Goal: Task Accomplishment & Management: Use online tool/utility

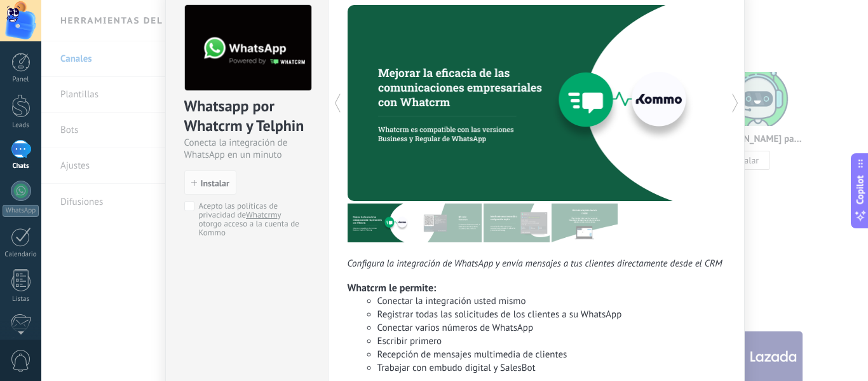
scroll to position [47, 0]
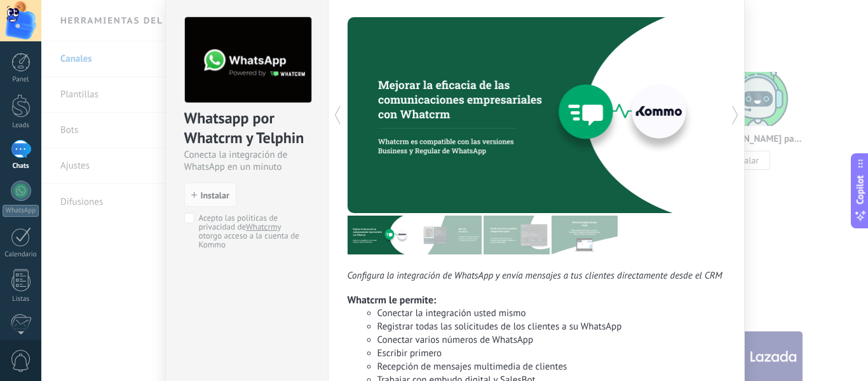
click at [732, 117] on icon at bounding box center [735, 114] width 13 height 25
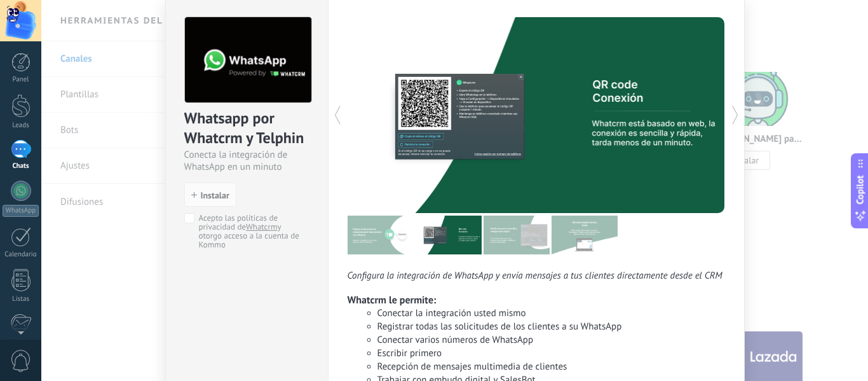
click at [732, 117] on icon at bounding box center [735, 114] width 13 height 25
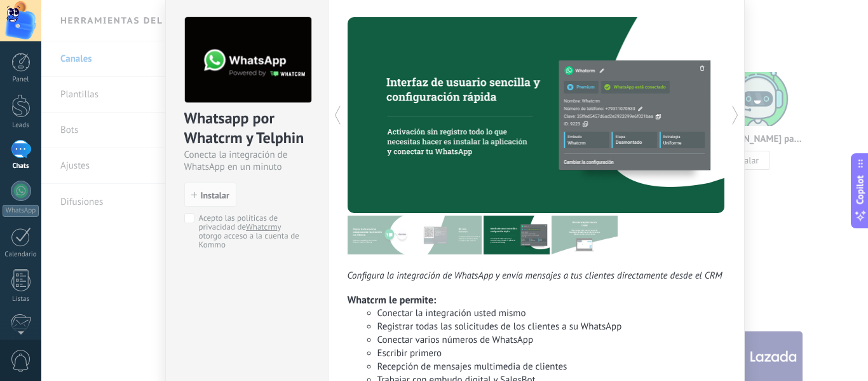
click at [732, 117] on icon at bounding box center [735, 114] width 13 height 25
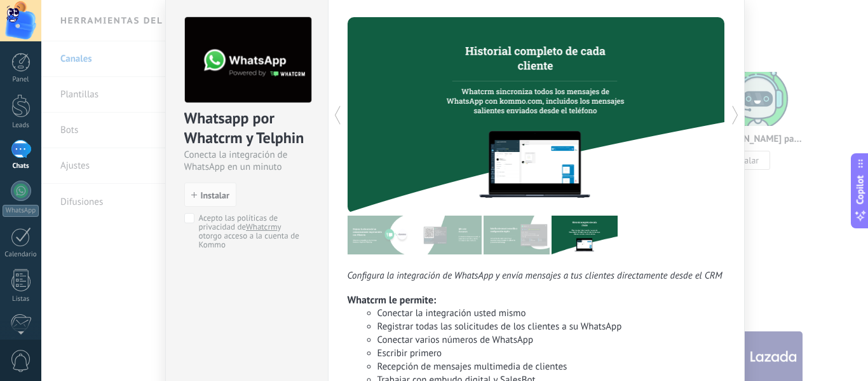
click at [732, 117] on icon at bounding box center [735, 114] width 13 height 25
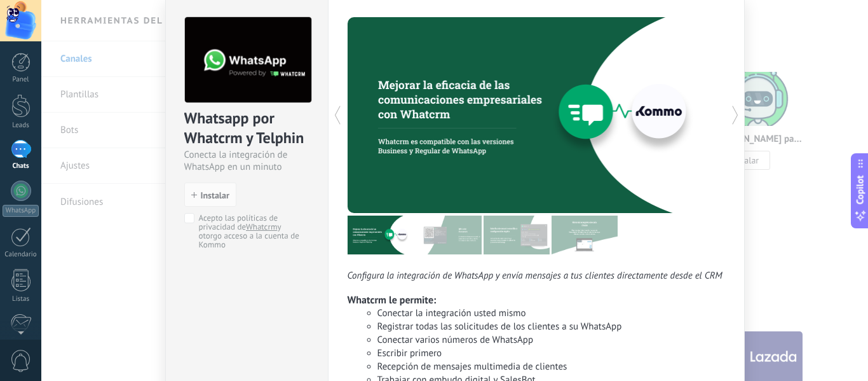
click at [732, 117] on icon at bounding box center [735, 114] width 13 height 25
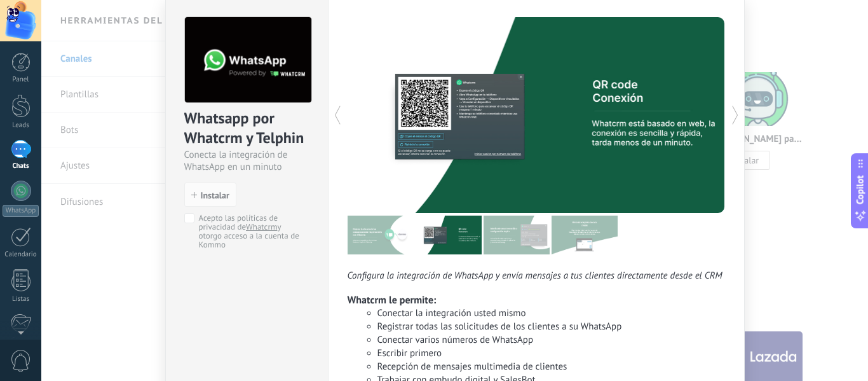
scroll to position [174, 0]
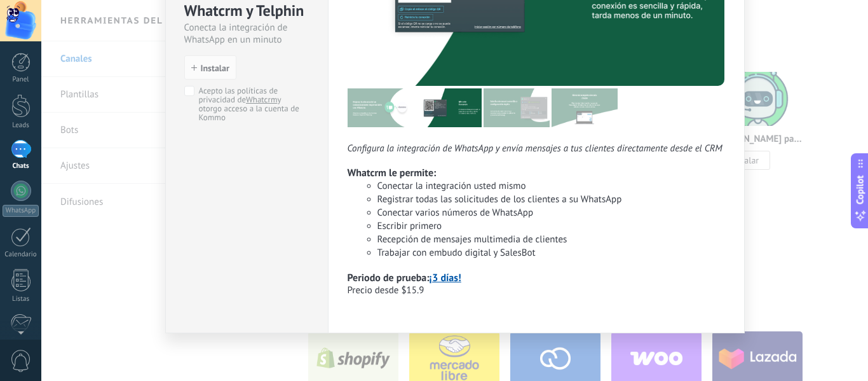
click at [786, 244] on div "Whatsapp por Whatcrm y Telphin Conecta la integración de WhatsApp en un minuto …" at bounding box center [454, 190] width 827 height 381
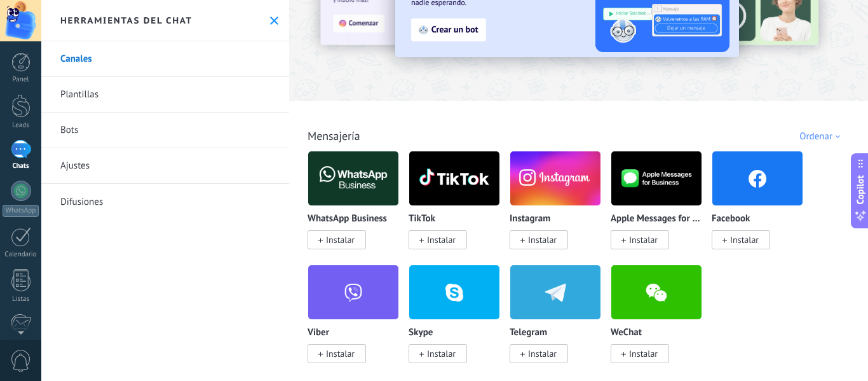
scroll to position [64, 0]
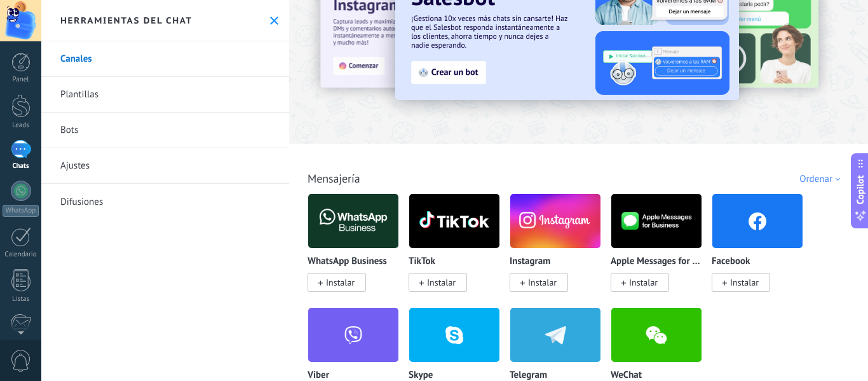
click at [359, 224] on img at bounding box center [353, 221] width 90 height 62
click at [338, 287] on span "Instalar" at bounding box center [340, 282] width 29 height 11
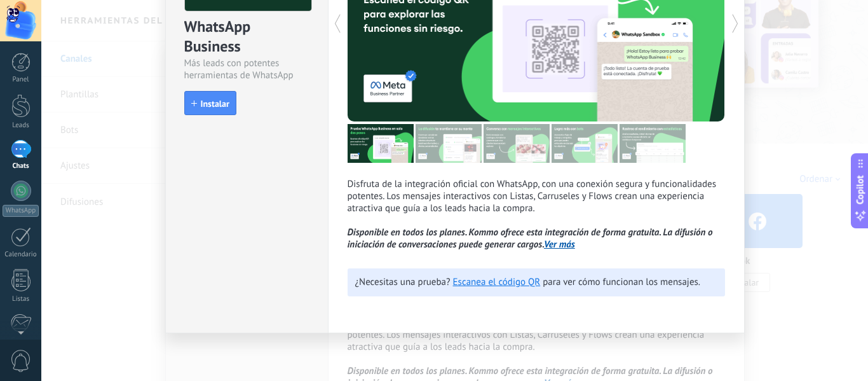
scroll to position [11, 0]
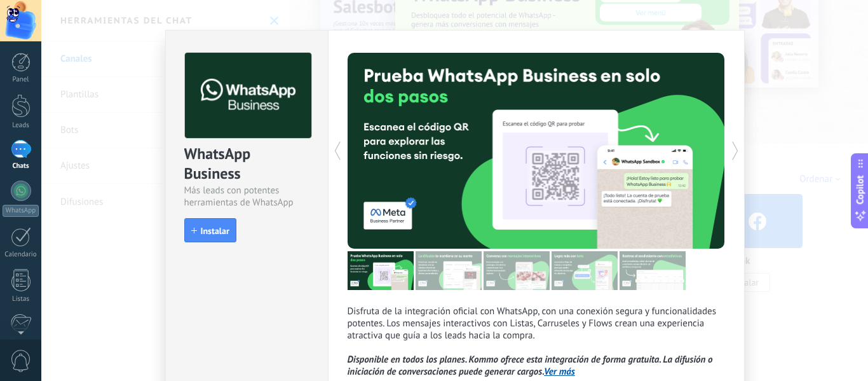
click at [221, 225] on button "Instalar" at bounding box center [210, 230] width 52 height 24
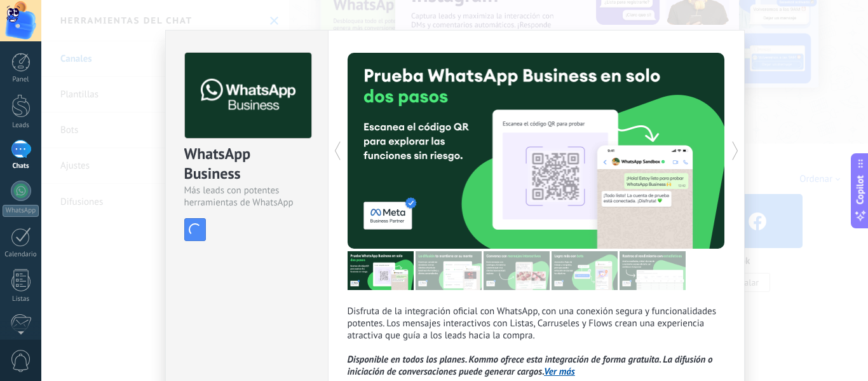
click at [818, 123] on div "WhatsApp Business Más leads con potentes herramientas de WhatsApp install Insta…" at bounding box center [454, 190] width 827 height 381
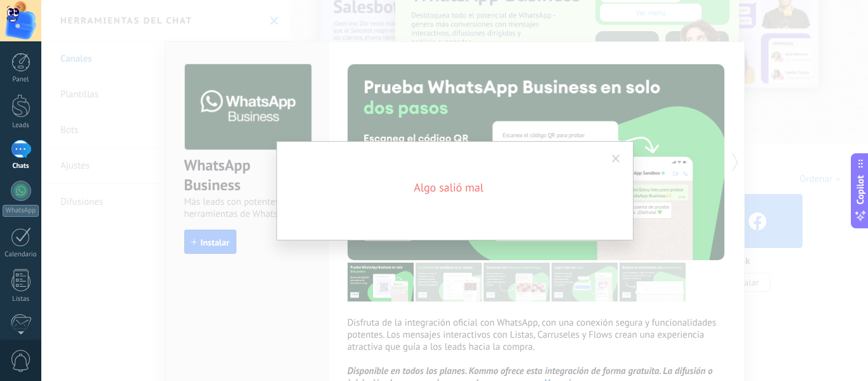
click at [461, 193] on h2 "Algo salió mal" at bounding box center [448, 187] width 305 height 15
click at [617, 156] on span at bounding box center [616, 158] width 8 height 9
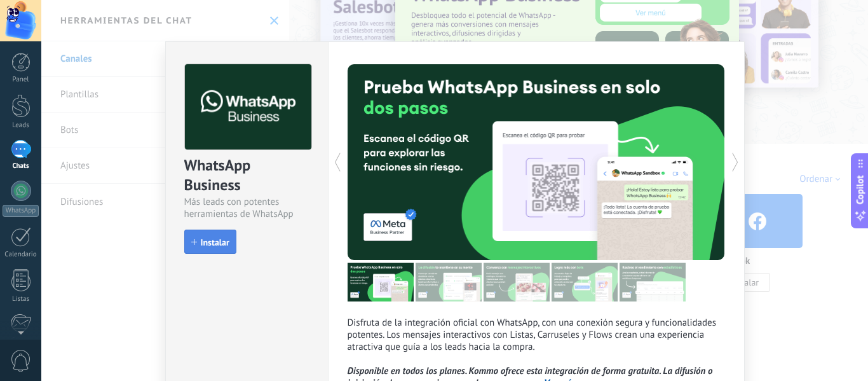
click at [215, 241] on span "Instalar" at bounding box center [215, 242] width 29 height 9
click at [769, 138] on div "WhatsApp Business Más leads con potentes herramientas de WhatsApp install Insta…" at bounding box center [454, 190] width 827 height 381
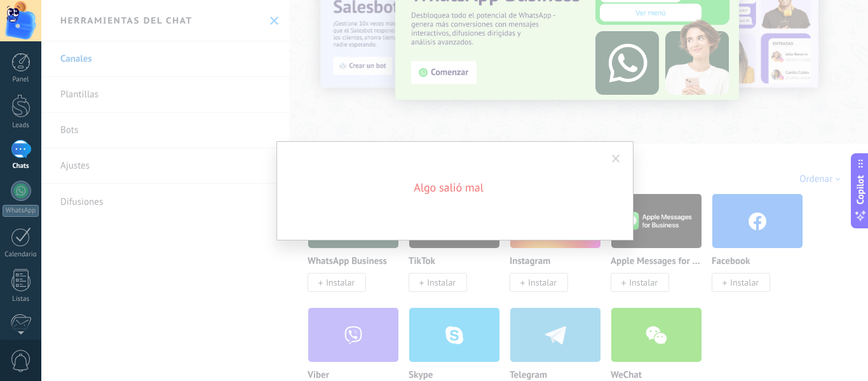
click at [619, 160] on span at bounding box center [616, 158] width 8 height 9
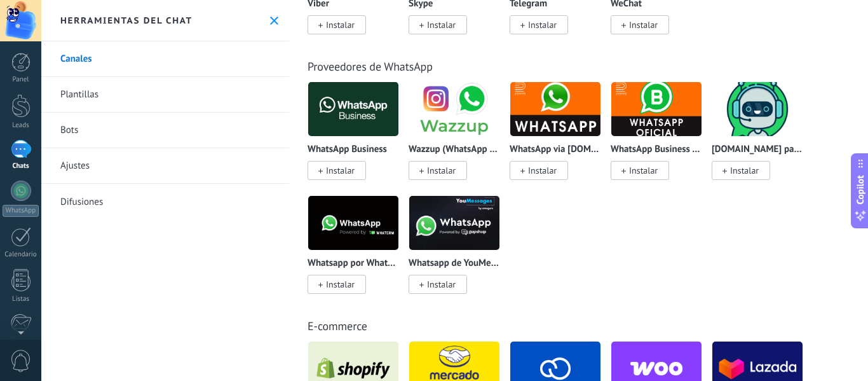
scroll to position [445, 0]
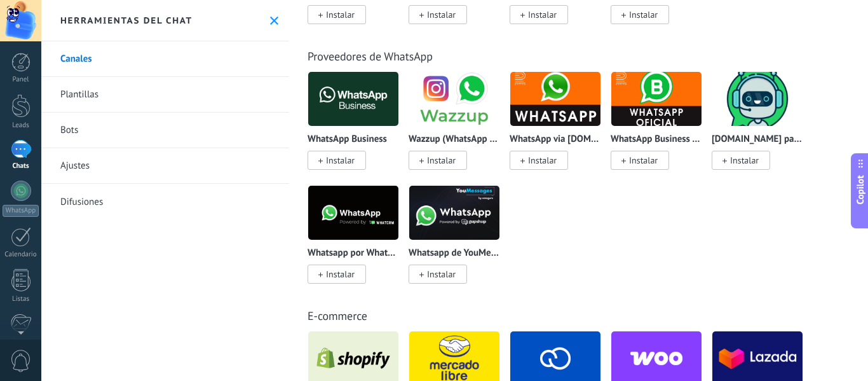
click at [472, 229] on img at bounding box center [454, 213] width 90 height 62
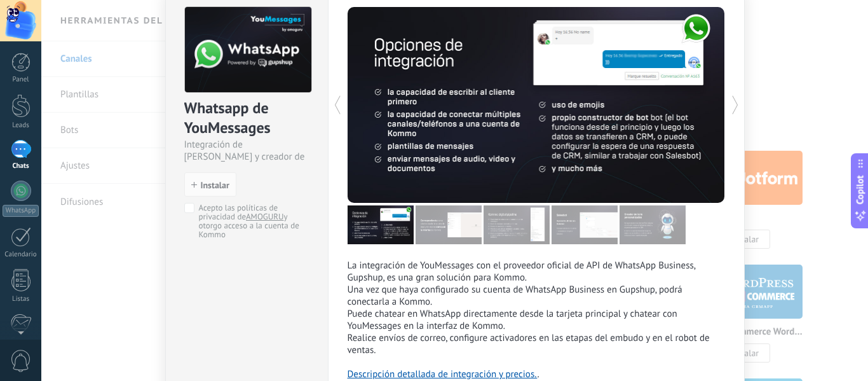
scroll to position [0, 0]
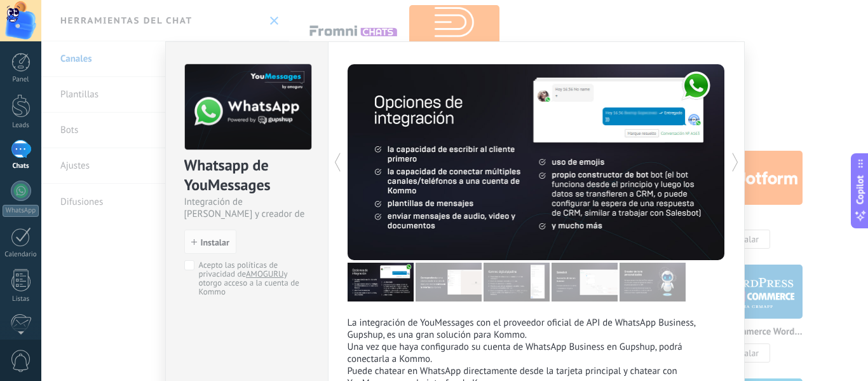
click at [783, 64] on div "Whatsapp de YouMessages Integración de Whatsapp y creador de bots install Insta…" at bounding box center [454, 190] width 827 height 381
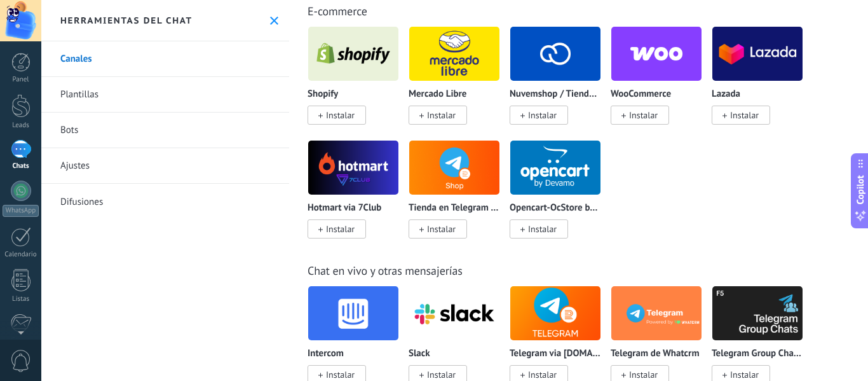
scroll to position [509, 0]
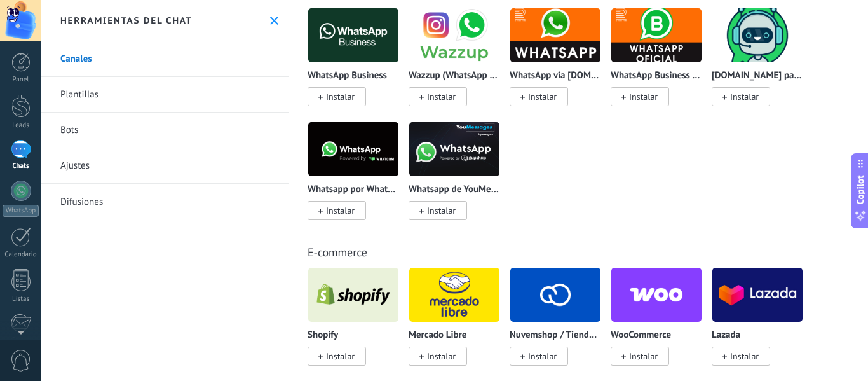
click at [28, 151] on div at bounding box center [21, 149] width 20 height 18
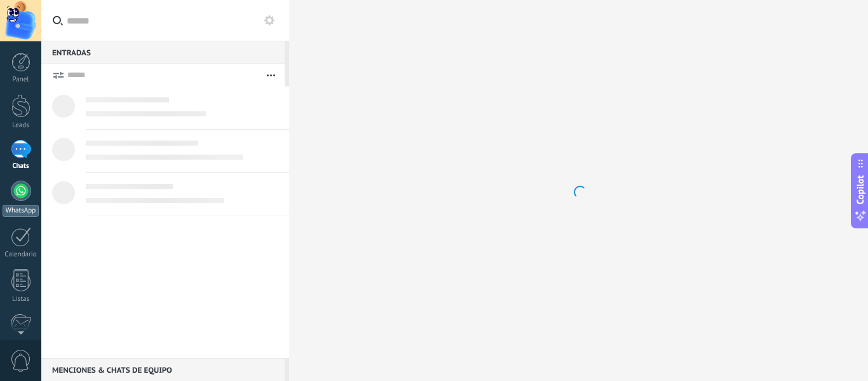
click at [16, 195] on div at bounding box center [21, 191] width 20 height 20
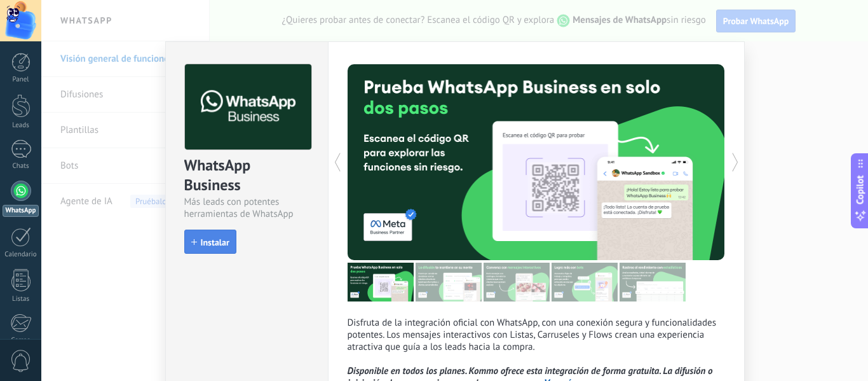
click at [205, 249] on button "Instalar" at bounding box center [210, 241] width 52 height 24
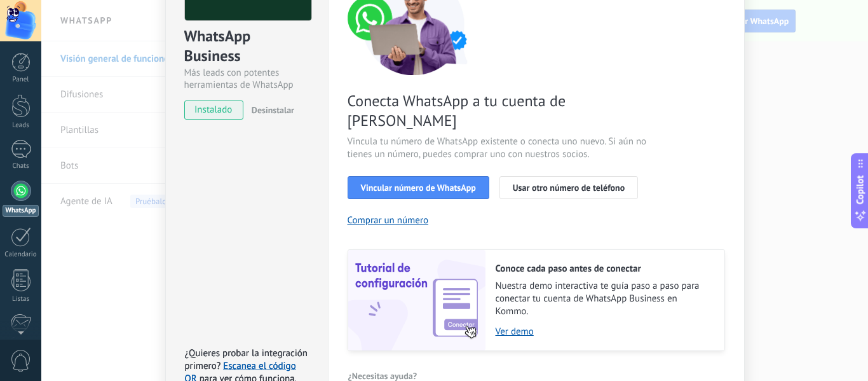
scroll to position [57, 0]
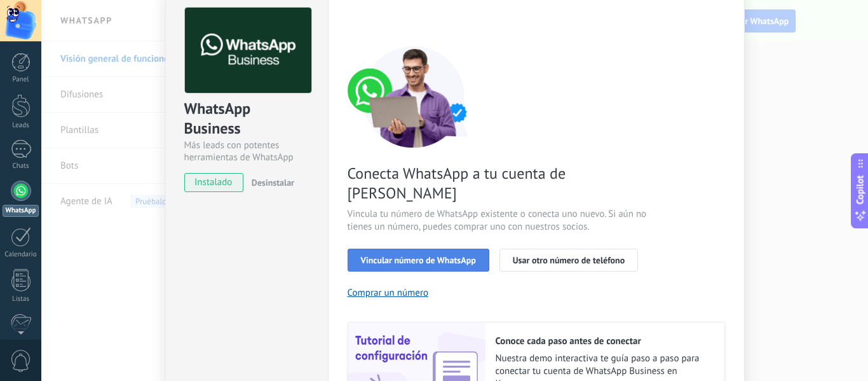
click at [459, 256] on span "Vincular número de WhatsApp" at bounding box center [418, 260] width 115 height 9
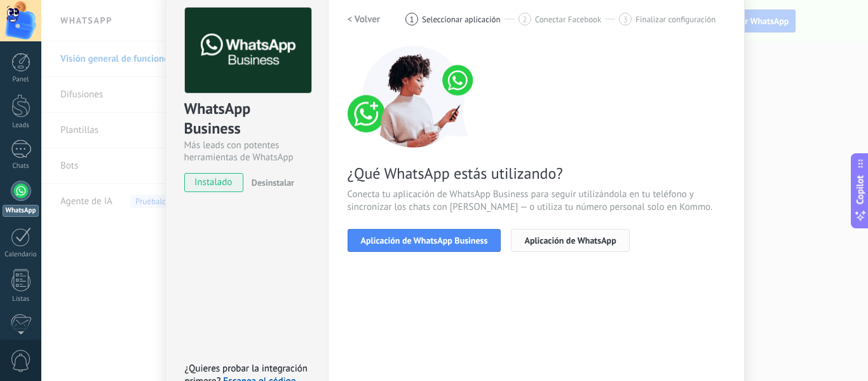
click at [540, 241] on span "Aplicación de WhatsApp" at bounding box center [570, 240] width 92 height 9
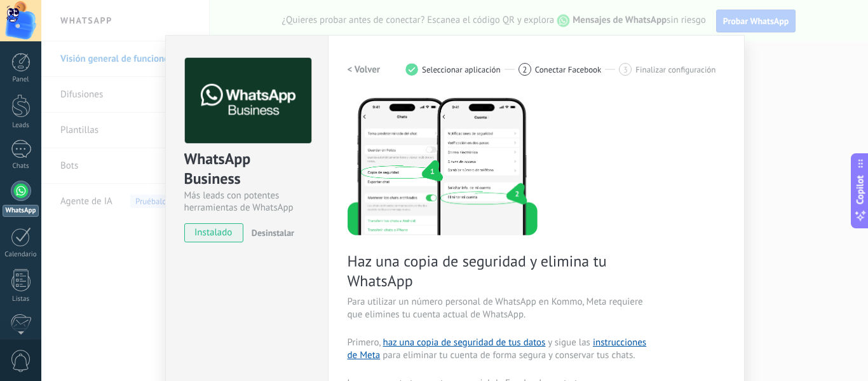
scroll to position [0, 0]
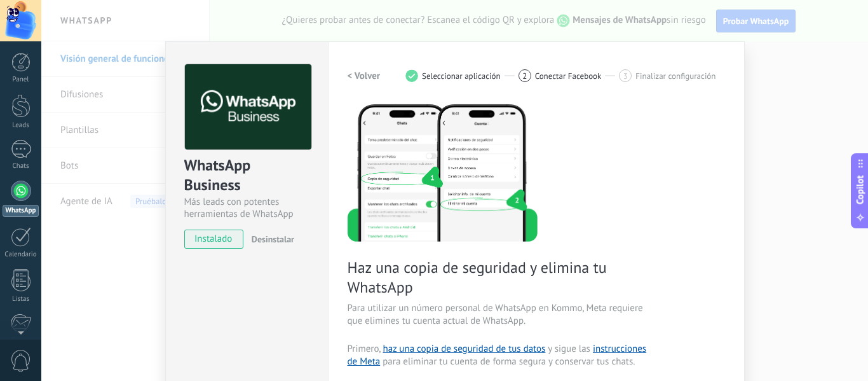
click at [780, 134] on div "WhatsApp Business Más leads con potentes herramientas de WhatsApp instalado Des…" at bounding box center [454, 190] width 827 height 381
